Goal: Task Accomplishment & Management: Use online tool/utility

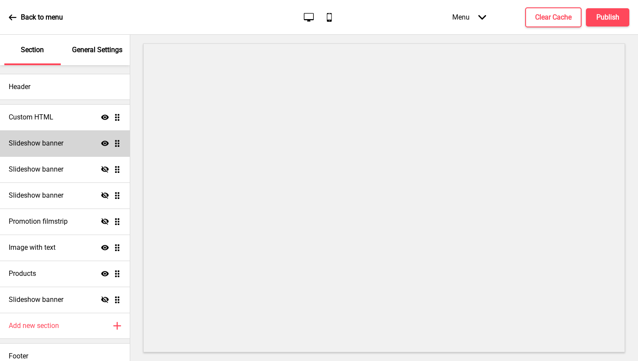
click at [49, 138] on div "Slideshow banner Show Drag" at bounding box center [65, 143] width 130 height 26
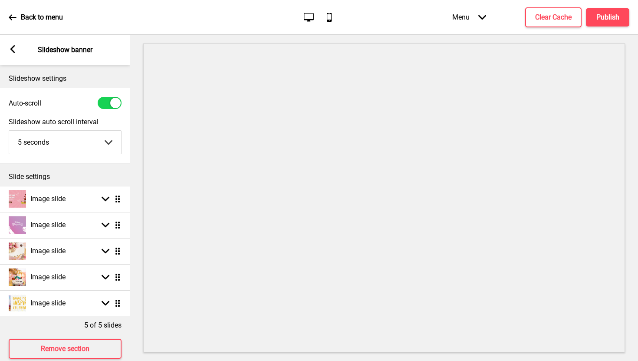
click at [13, 51] on icon at bounding box center [12, 49] width 5 height 8
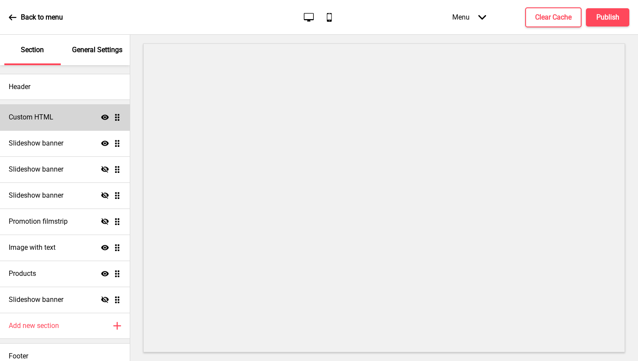
click at [63, 122] on div "Custom HTML Show Drag" at bounding box center [65, 117] width 130 height 26
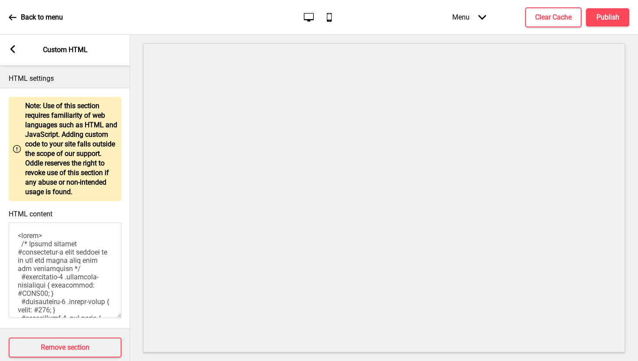
click at [14, 50] on rect at bounding box center [13, 49] width 8 height 8
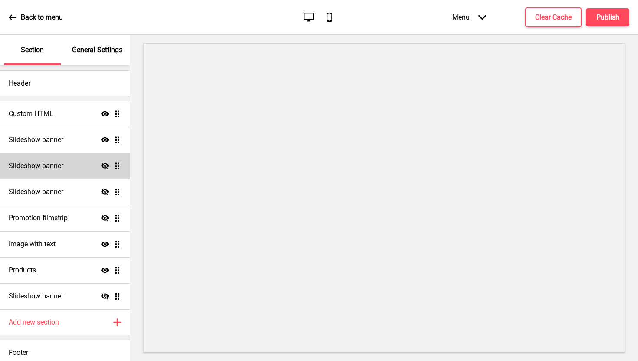
scroll to position [8, 0]
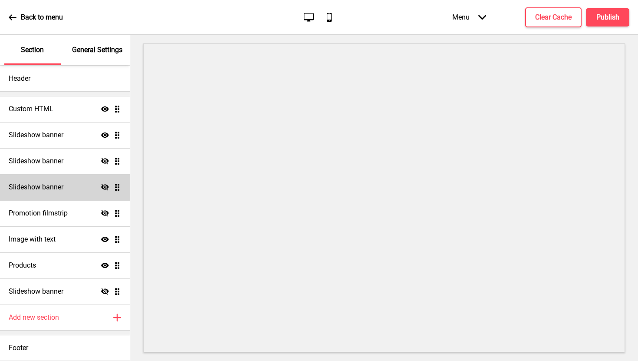
click at [61, 196] on div "Slideshow banner Hide Drag" at bounding box center [65, 187] width 130 height 26
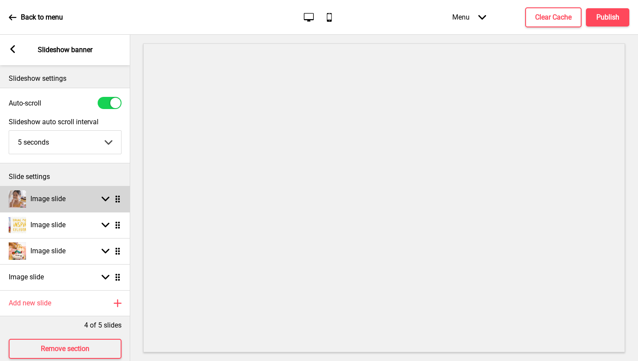
click at [103, 198] on icon at bounding box center [106, 199] width 8 height 5
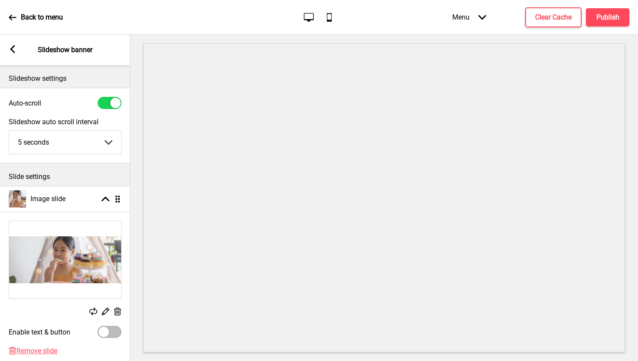
click at [18, 56] on div "Arrow left Slideshow banner" at bounding box center [65, 50] width 130 height 30
click at [15, 51] on rect at bounding box center [13, 49] width 8 height 8
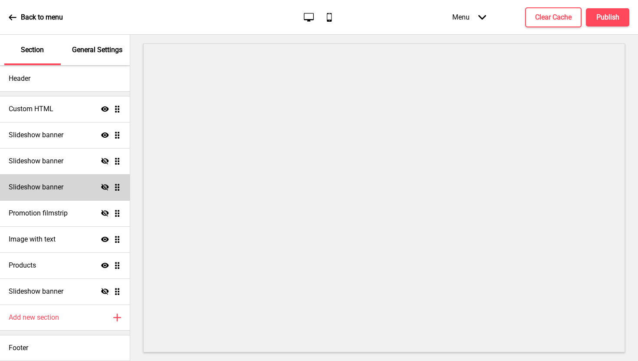
click at [50, 179] on div "Slideshow banner Hide Drag" at bounding box center [65, 187] width 130 height 26
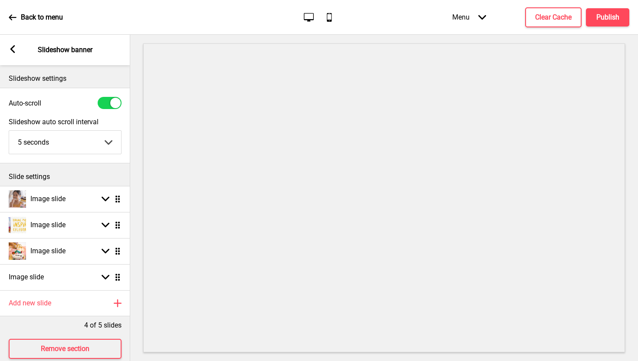
click at [14, 54] on div "Arrow left" at bounding box center [13, 50] width 8 height 10
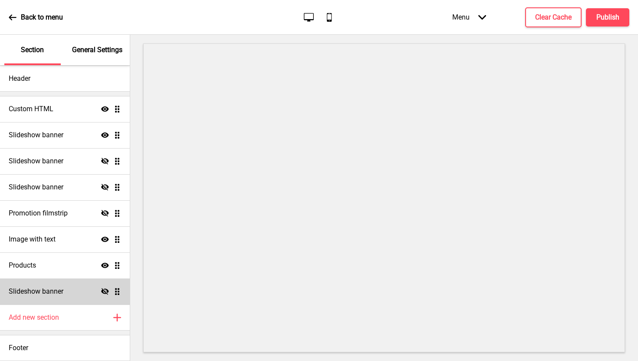
click at [45, 291] on h4 "Slideshow banner" at bounding box center [36, 292] width 55 height 10
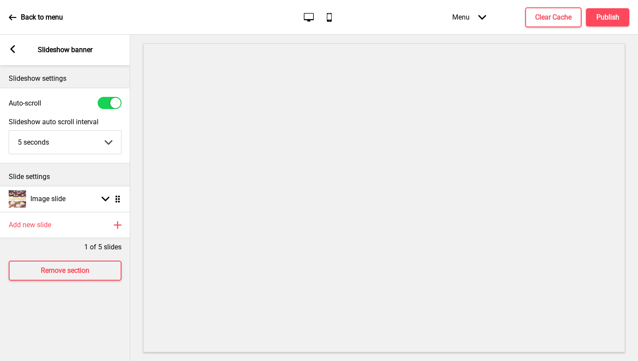
click at [11, 55] on div "Arrow left Slideshow banner" at bounding box center [65, 50] width 130 height 30
click at [13, 51] on icon at bounding box center [12, 49] width 5 height 8
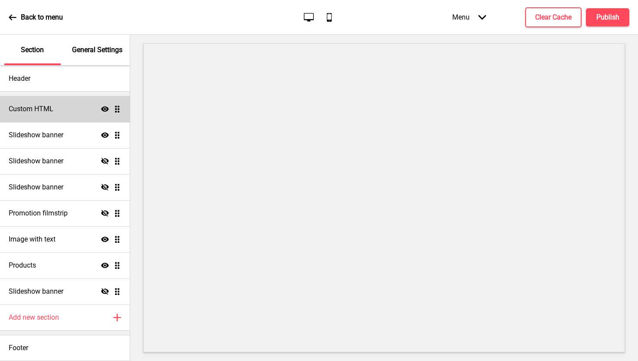
click at [43, 110] on h4 "Custom HTML" at bounding box center [31, 109] width 45 height 10
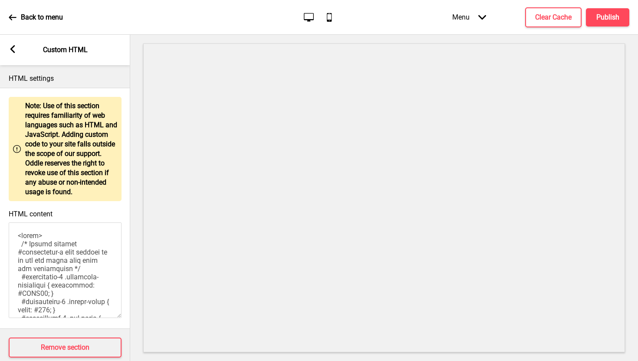
click at [19, 46] on div "Arrow left Custom HTML" at bounding box center [65, 50] width 130 height 30
click at [10, 49] on icon at bounding box center [12, 49] width 5 height 8
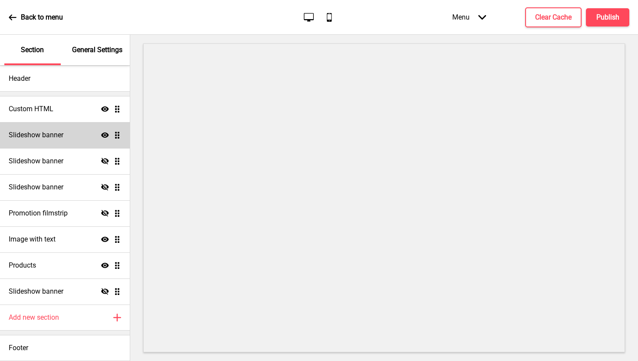
click at [54, 132] on h4 "Slideshow banner" at bounding box center [36, 135] width 55 height 10
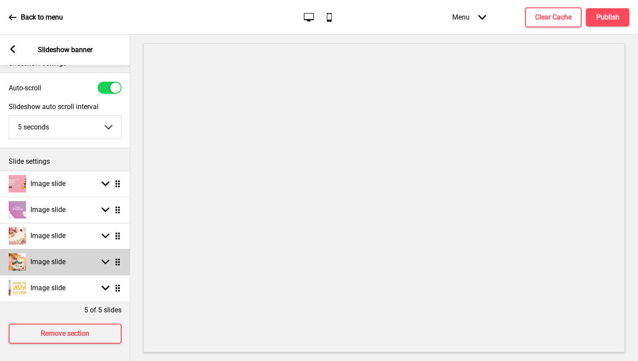
scroll to position [22, 0]
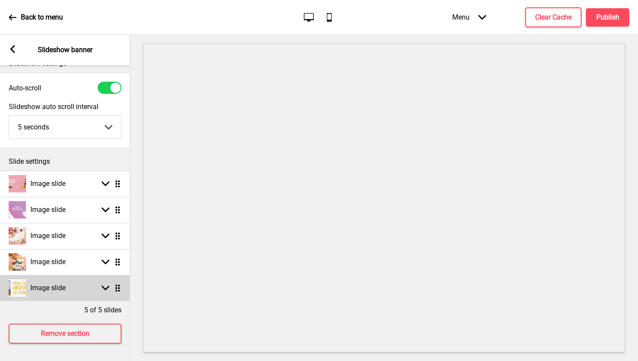
click at [48, 279] on div "Image slide" at bounding box center [37, 287] width 57 height 17
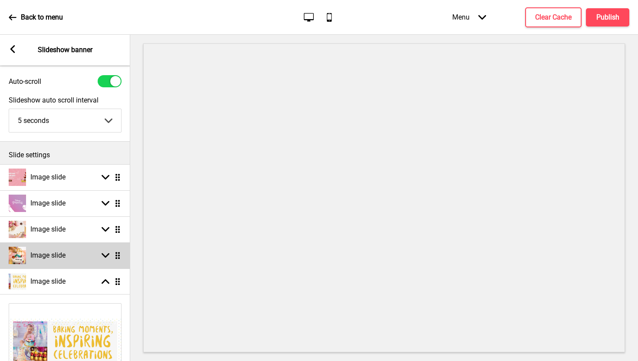
click at [50, 258] on h4 "Image slide" at bounding box center [47, 256] width 35 height 10
select select "left"
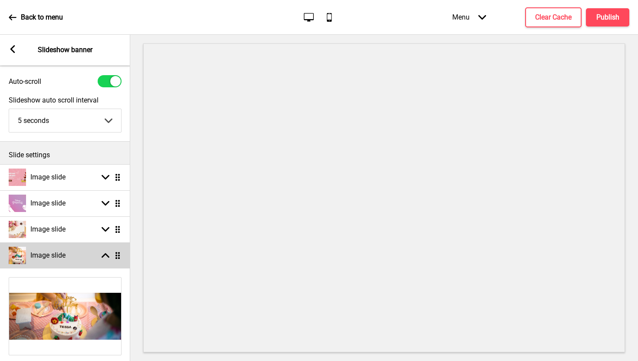
click at [71, 245] on div "Image slide Arrow up Drag" at bounding box center [65, 255] width 130 height 26
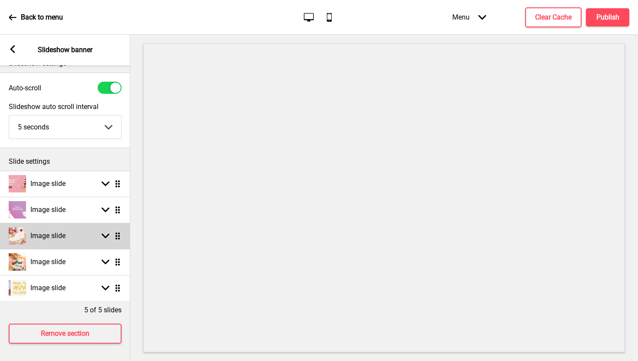
click at [61, 223] on div "Image slide Arrow down Drag" at bounding box center [65, 236] width 130 height 26
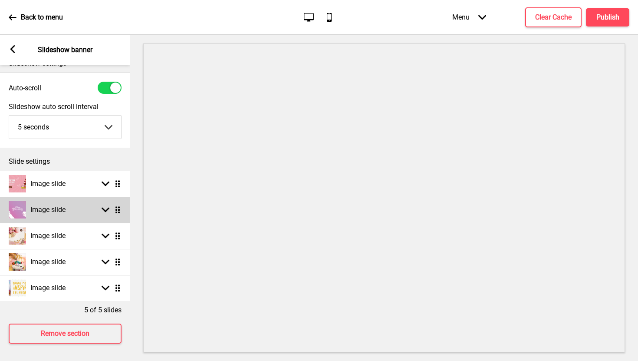
select select "right"
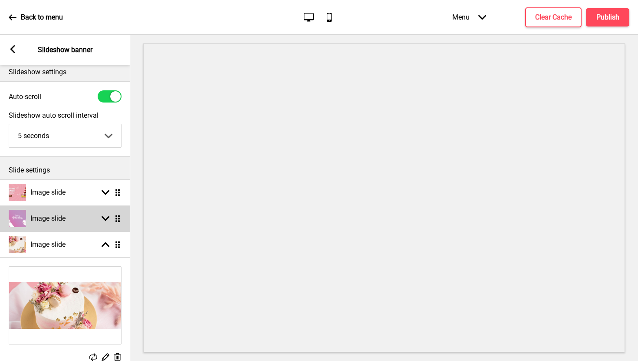
scroll to position [0, 0]
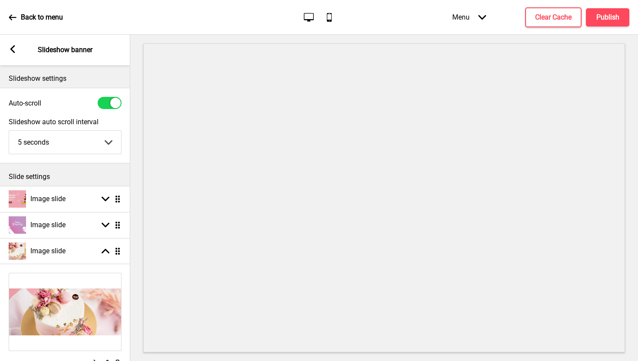
click at [14, 51] on icon at bounding box center [12, 49] width 5 height 8
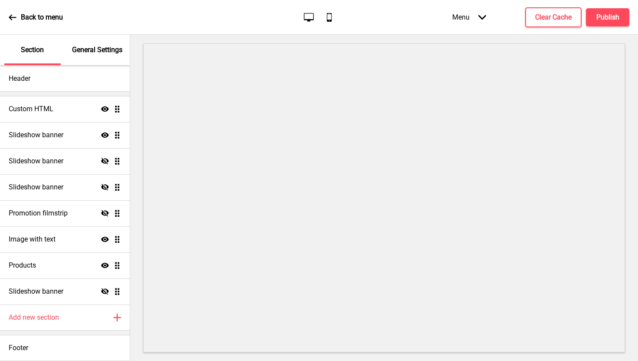
click at [309, 19] on icon at bounding box center [309, 17] width 10 height 9
click at [76, 48] on p "General Settings" at bounding box center [97, 50] width 50 height 10
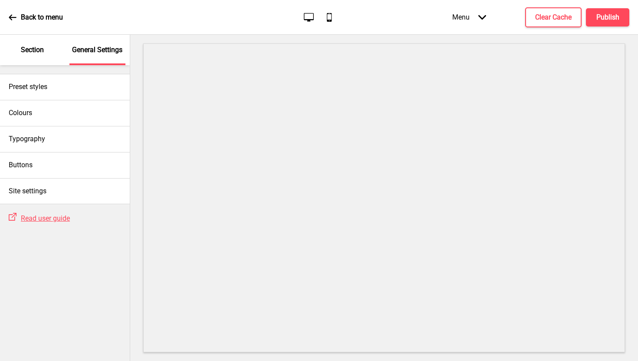
click at [13, 21] on icon at bounding box center [13, 17] width 8 height 8
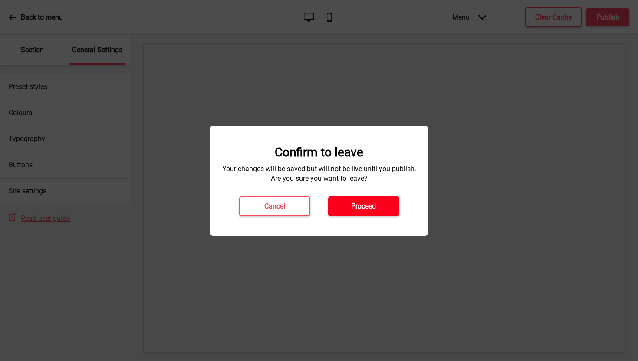
click at [332, 200] on button "Proceed" at bounding box center [363, 206] width 71 height 20
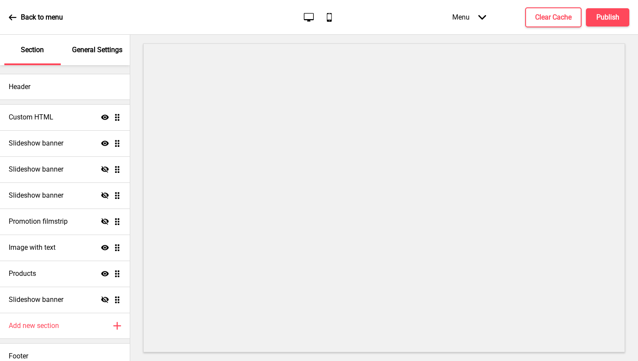
click at [480, 19] on icon "Arrow down" at bounding box center [483, 17] width 8 height 8
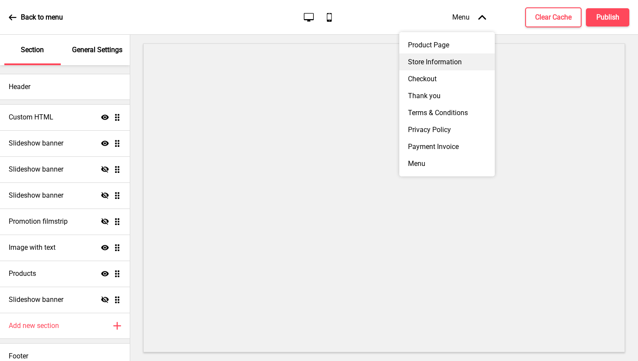
click at [446, 62] on div "Store Information" at bounding box center [448, 61] width 96 height 17
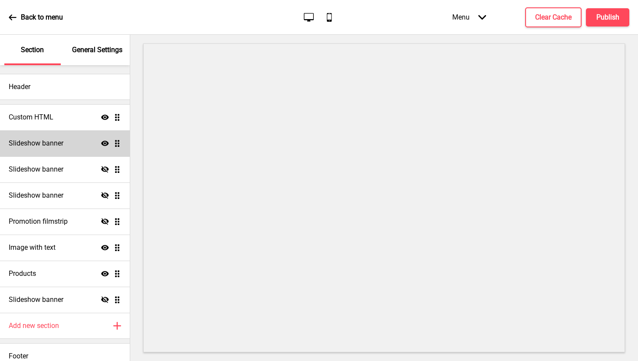
click at [60, 140] on h4 "Slideshow banner" at bounding box center [36, 144] width 55 height 10
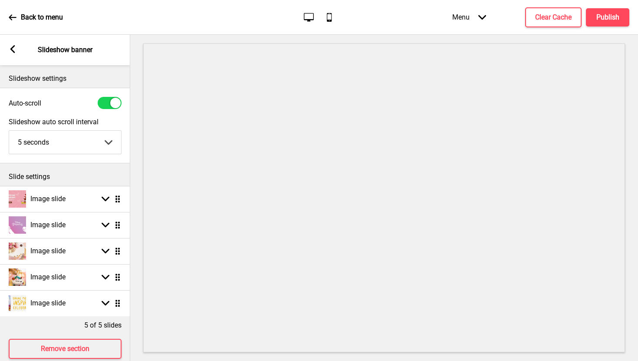
click at [17, 51] on div "Arrow left Slideshow banner" at bounding box center [65, 50] width 130 height 30
click at [13, 48] on rect at bounding box center [13, 49] width 8 height 8
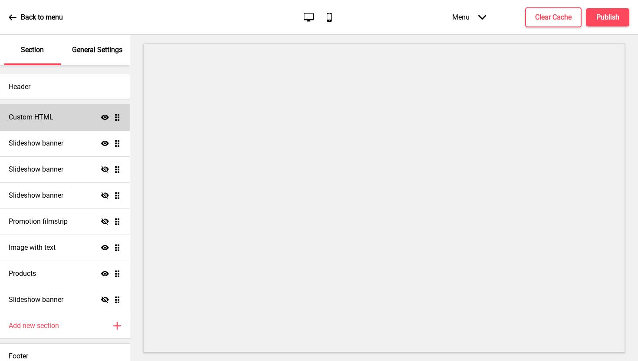
click at [80, 116] on div "Custom HTML Show Drag" at bounding box center [65, 117] width 130 height 26
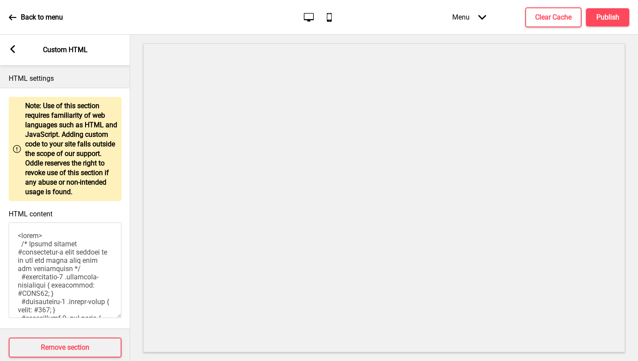
click at [13, 48] on rect at bounding box center [13, 49] width 8 height 8
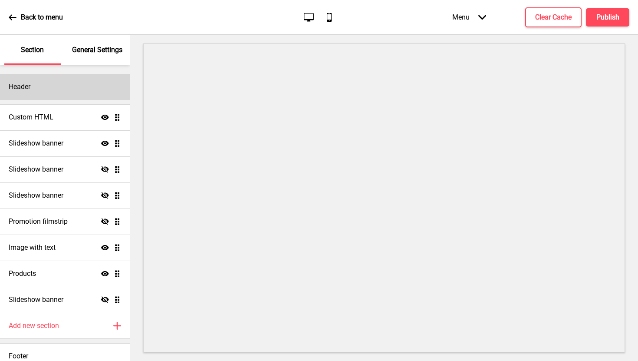
click at [62, 85] on div "Header" at bounding box center [65, 87] width 130 height 26
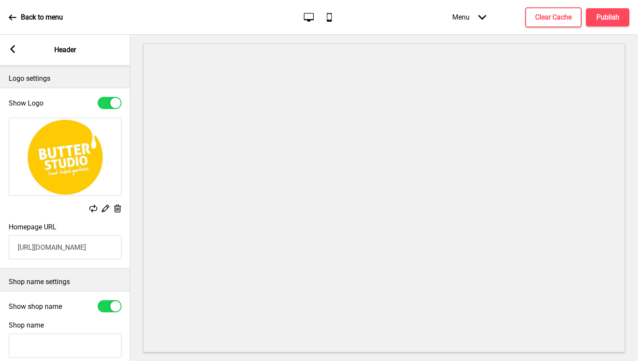
click at [9, 44] on div "Arrow left Header" at bounding box center [65, 50] width 130 height 30
click at [14, 50] on rect at bounding box center [13, 49] width 8 height 8
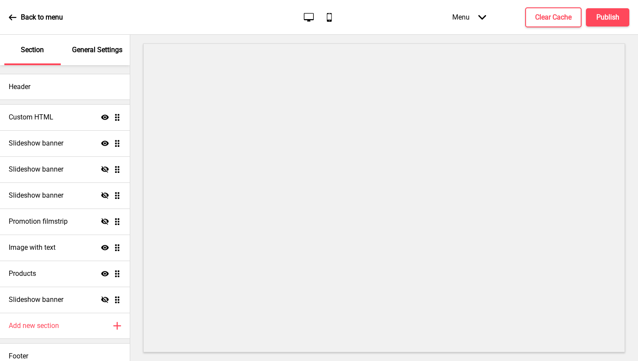
click at [479, 19] on icon "Arrow down" at bounding box center [483, 17] width 8 height 8
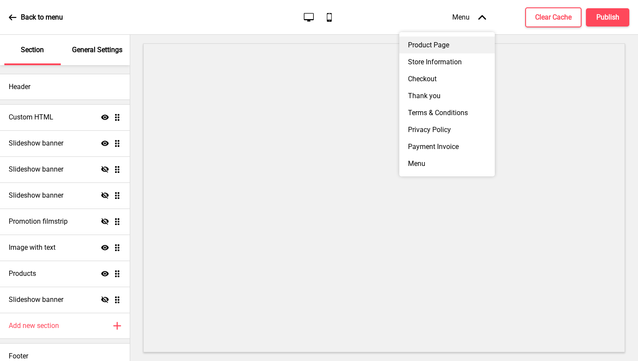
click at [456, 43] on div "Product Page" at bounding box center [448, 44] width 96 height 17
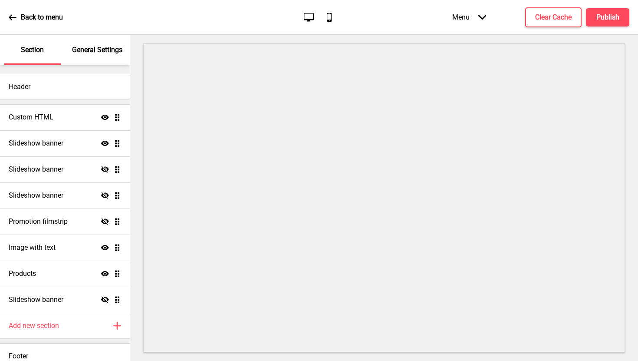
click at [470, 18] on div "Menu Arrow down" at bounding box center [469, 17] width 51 height 26
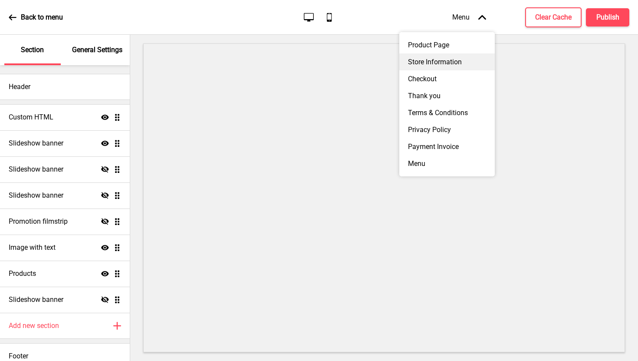
click at [467, 67] on div "Store Information" at bounding box center [448, 61] width 96 height 17
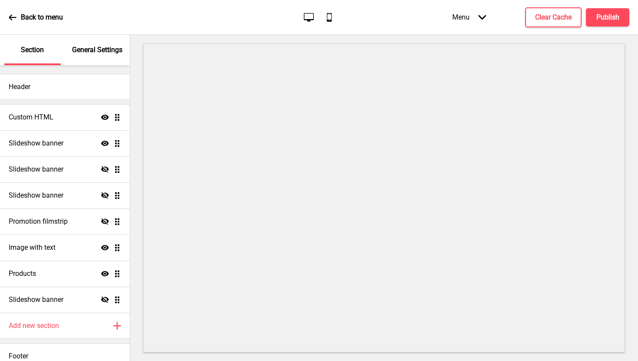
click at [486, 21] on icon "Arrow down" at bounding box center [483, 17] width 8 height 8
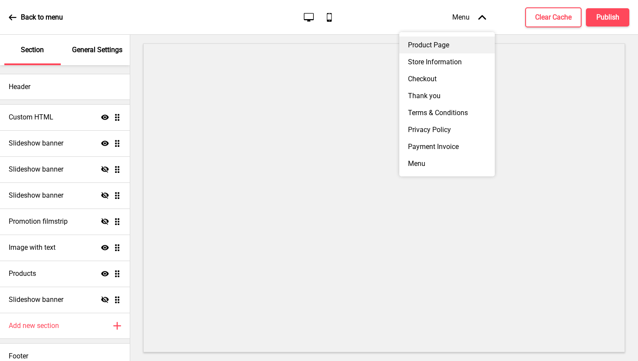
click at [455, 48] on div "Product Page" at bounding box center [448, 44] width 96 height 17
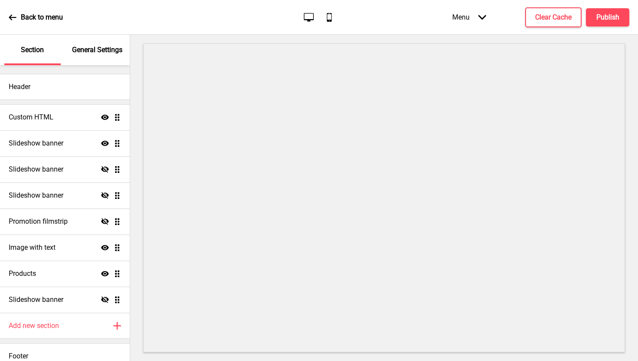
click at [103, 44] on div "General Settings" at bounding box center [97, 50] width 56 height 30
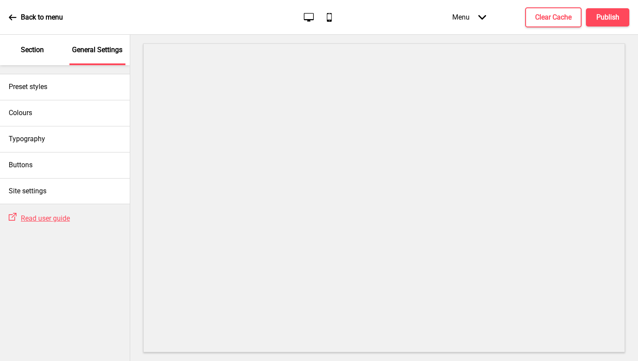
click at [35, 54] on p "Section" at bounding box center [32, 50] width 23 height 10
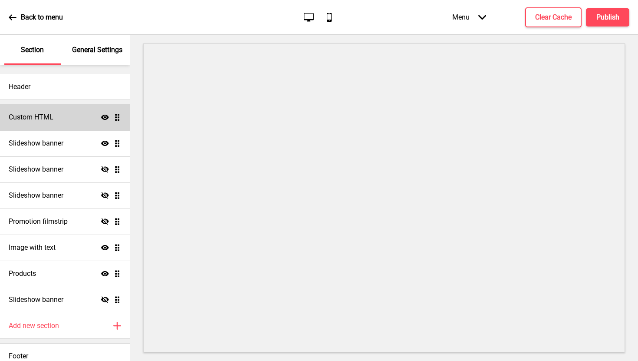
click at [52, 123] on div "Custom HTML Show Drag" at bounding box center [65, 117] width 130 height 26
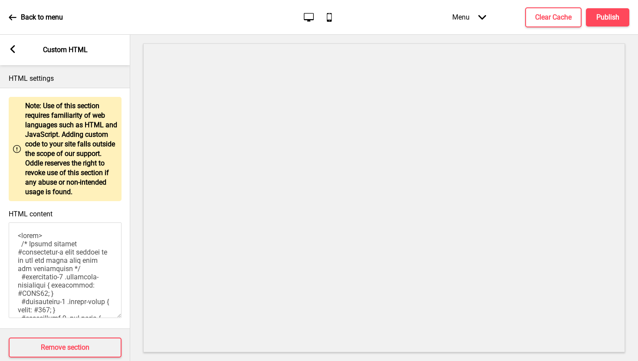
click at [16, 47] on rect at bounding box center [13, 49] width 8 height 8
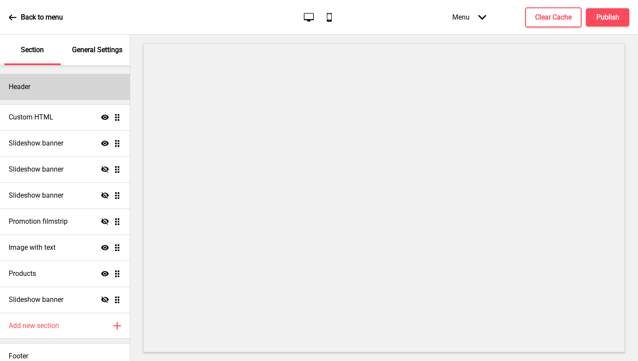
click at [30, 87] on h4 "Header" at bounding box center [20, 87] width 22 height 10
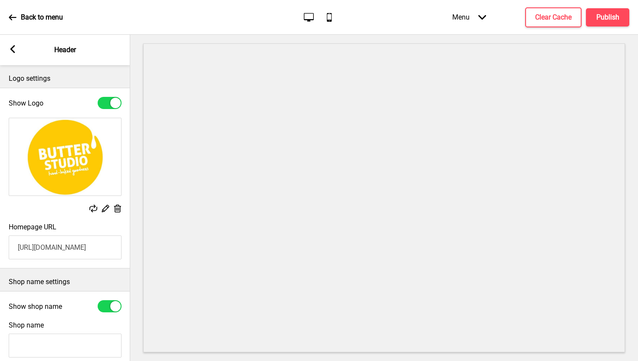
click at [13, 46] on icon at bounding box center [12, 49] width 5 height 8
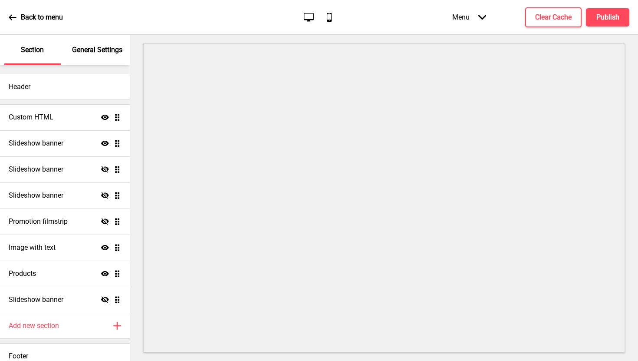
click at [480, 17] on icon "Arrow down" at bounding box center [483, 17] width 8 height 8
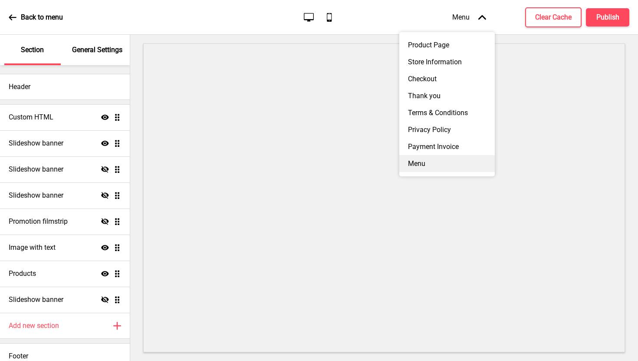
click at [427, 165] on div "Menu" at bounding box center [448, 163] width 96 height 17
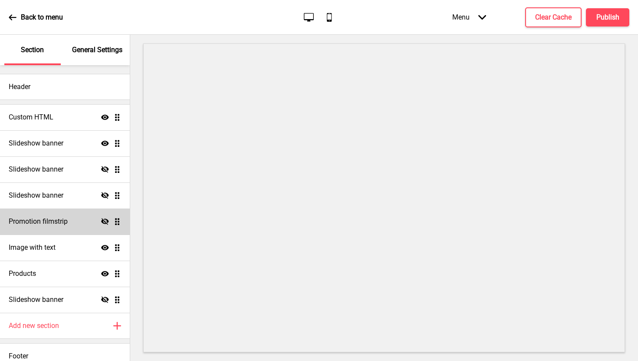
click at [65, 222] on h4 "Promotion filmstrip" at bounding box center [38, 222] width 59 height 10
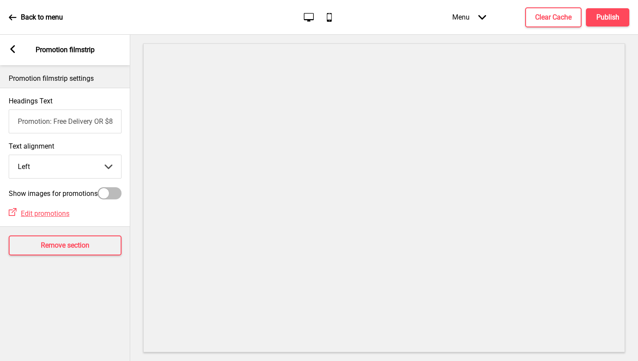
click at [10, 55] on div "Arrow left Promotion filmstrip" at bounding box center [65, 50] width 130 height 30
click at [11, 44] on div "Arrow left Promotion filmstrip" at bounding box center [65, 50] width 130 height 30
click at [15, 51] on rect at bounding box center [13, 49] width 8 height 8
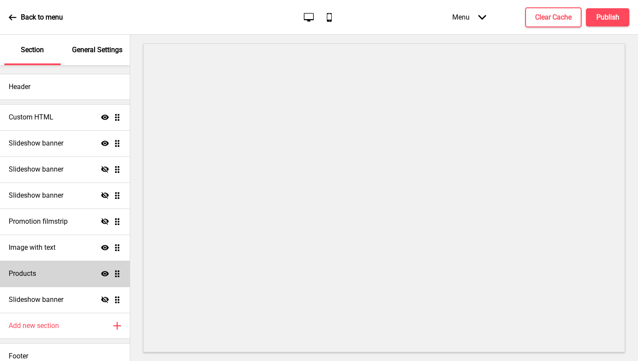
click at [58, 268] on div "Products Show Drag" at bounding box center [65, 274] width 130 height 26
select select "side"
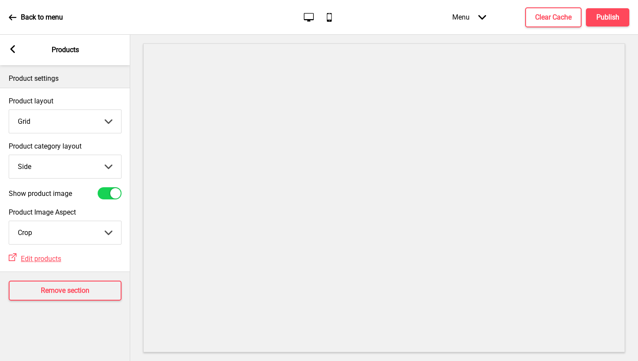
click at [17, 50] on div "Arrow left Products" at bounding box center [65, 50] width 130 height 30
click at [13, 49] on rect at bounding box center [13, 49] width 8 height 8
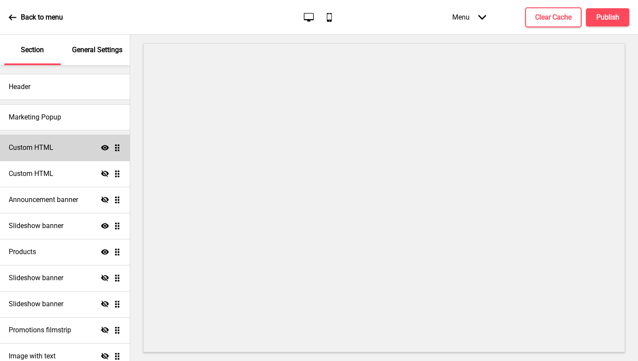
click at [65, 142] on div "Custom HTML Show Drag" at bounding box center [65, 148] width 130 height 26
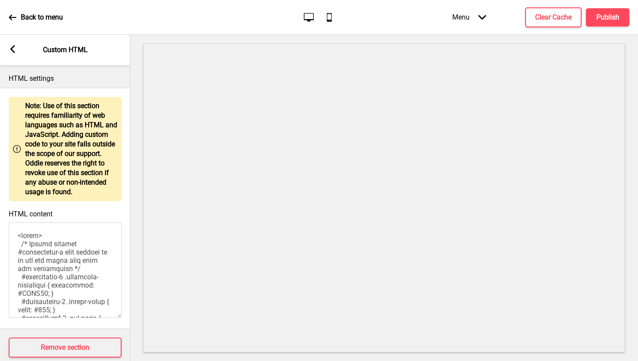
click at [13, 49] on rect at bounding box center [13, 49] width 8 height 8
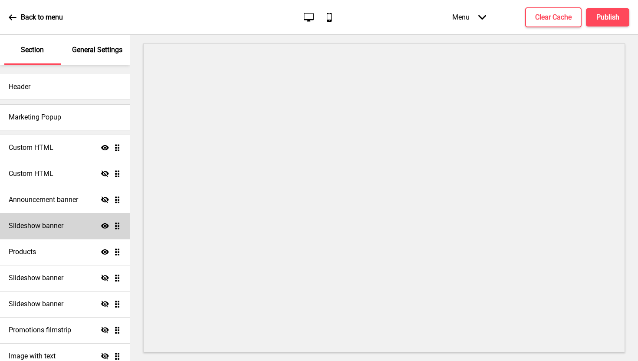
click at [59, 225] on h4 "Slideshow banner" at bounding box center [36, 226] width 55 height 10
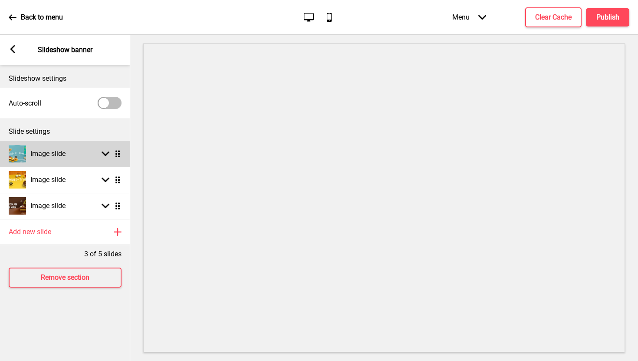
click at [97, 154] on div "Arrow down Drag" at bounding box center [109, 154] width 24 height 8
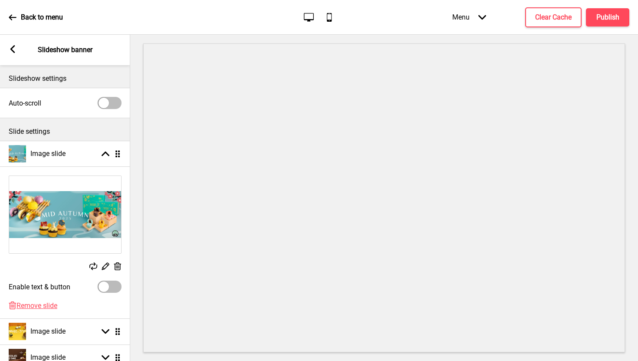
click at [94, 264] on icon at bounding box center [93, 266] width 8 height 8
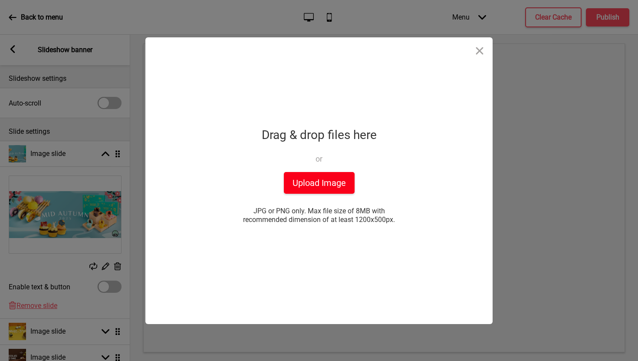
click at [326, 185] on button "Upload Image" at bounding box center [319, 183] width 71 height 22
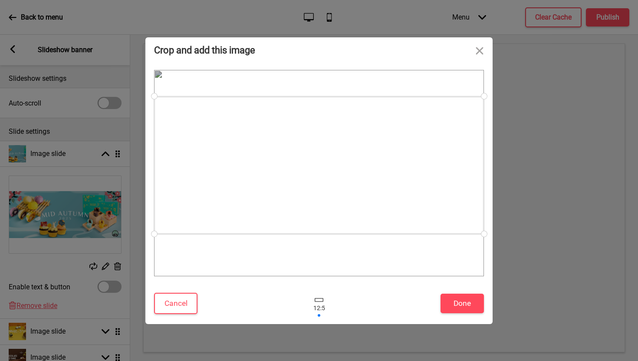
drag, startPoint x: 405, startPoint y: 191, endPoint x: 403, endPoint y: 180, distance: 10.7
click at [403, 180] on div at bounding box center [319, 165] width 330 height 138
click at [322, 310] on div at bounding box center [319, 303] width 26 height 28
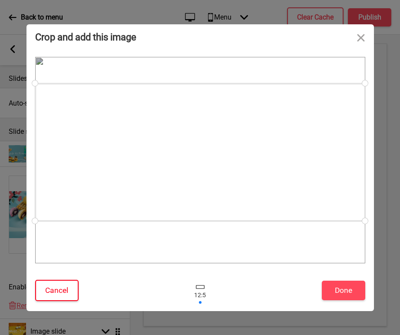
click at [57, 290] on button "Cancel" at bounding box center [56, 290] width 43 height 21
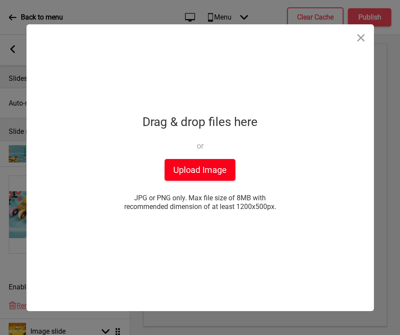
click at [195, 166] on button "Upload Image" at bounding box center [200, 170] width 71 height 22
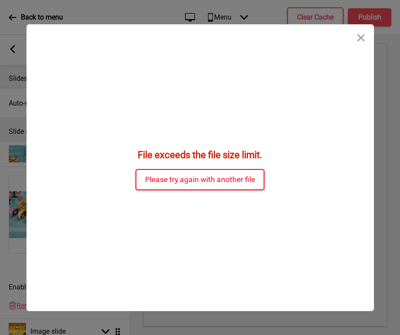
click at [238, 180] on button "Please try again with another file" at bounding box center [200, 179] width 129 height 21
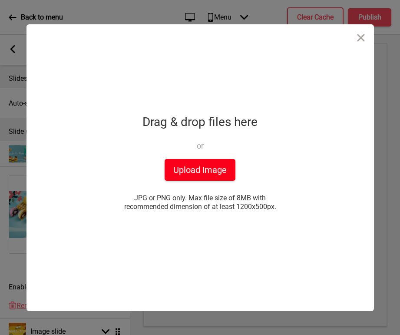
click at [207, 166] on button "Upload Image" at bounding box center [200, 170] width 71 height 22
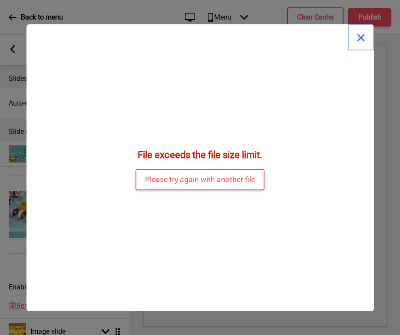
click at [363, 36] on button "Close" at bounding box center [361, 37] width 26 height 26
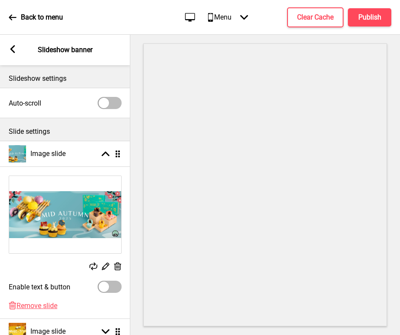
click at [96, 265] on rect at bounding box center [93, 266] width 8 height 8
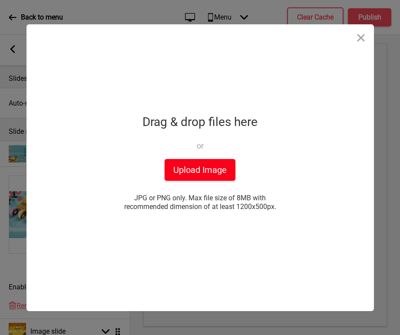
click at [215, 170] on button "Upload Image" at bounding box center [200, 170] width 71 height 22
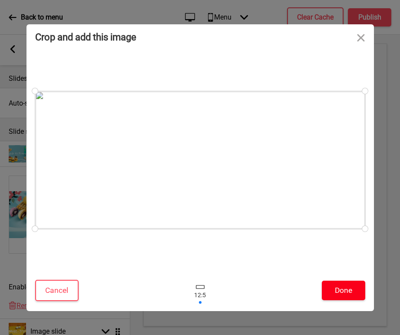
click at [336, 293] on button "Done" at bounding box center [343, 291] width 43 height 20
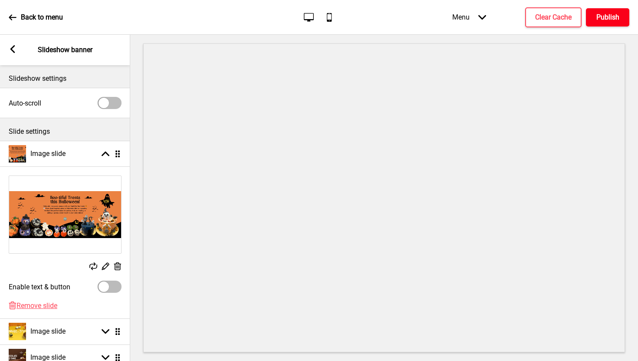
click at [613, 17] on h4 "Publish" at bounding box center [608, 18] width 23 height 10
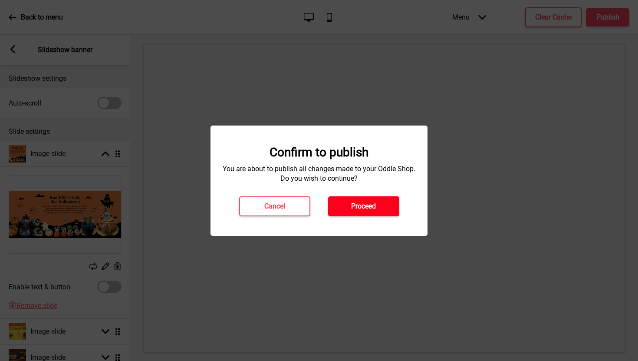
click at [385, 203] on button "Proceed" at bounding box center [363, 206] width 71 height 20
